Goal: Information Seeking & Learning: Learn about a topic

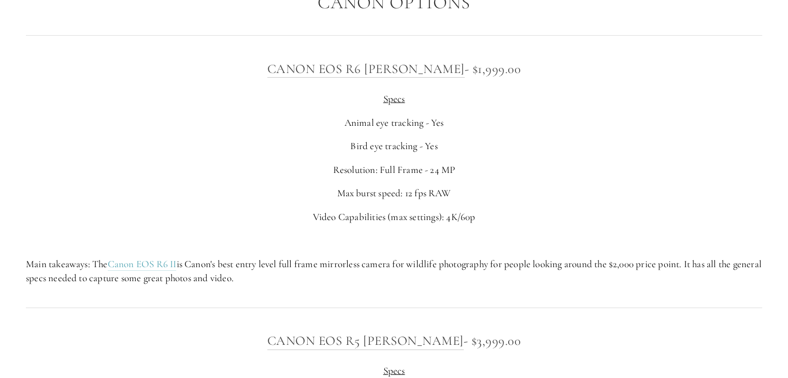
scroll to position [3497, 0]
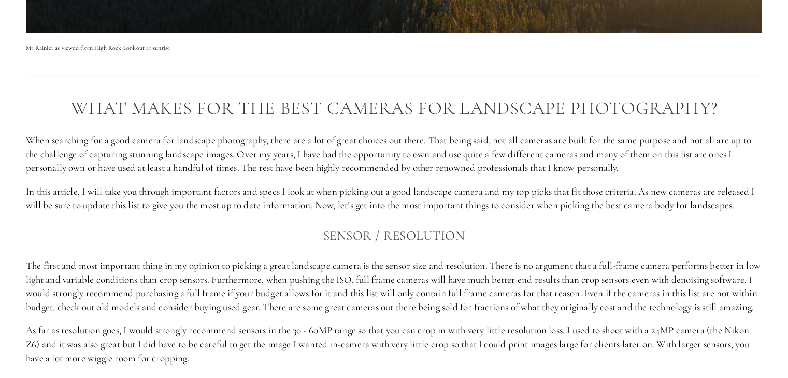
scroll to position [602, 0]
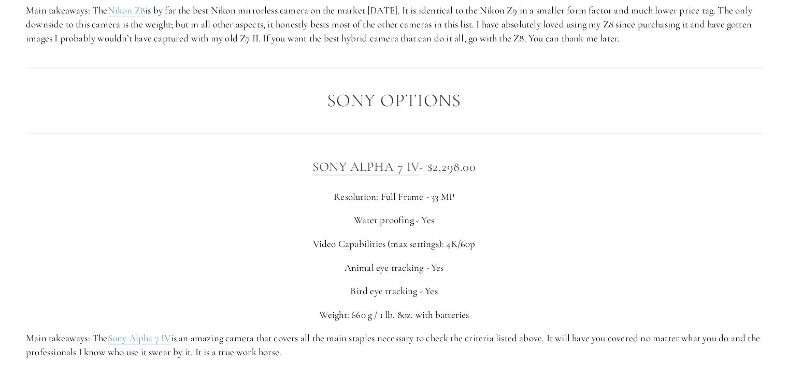
scroll to position [2267, 0]
